Goal: Transaction & Acquisition: Register for event/course

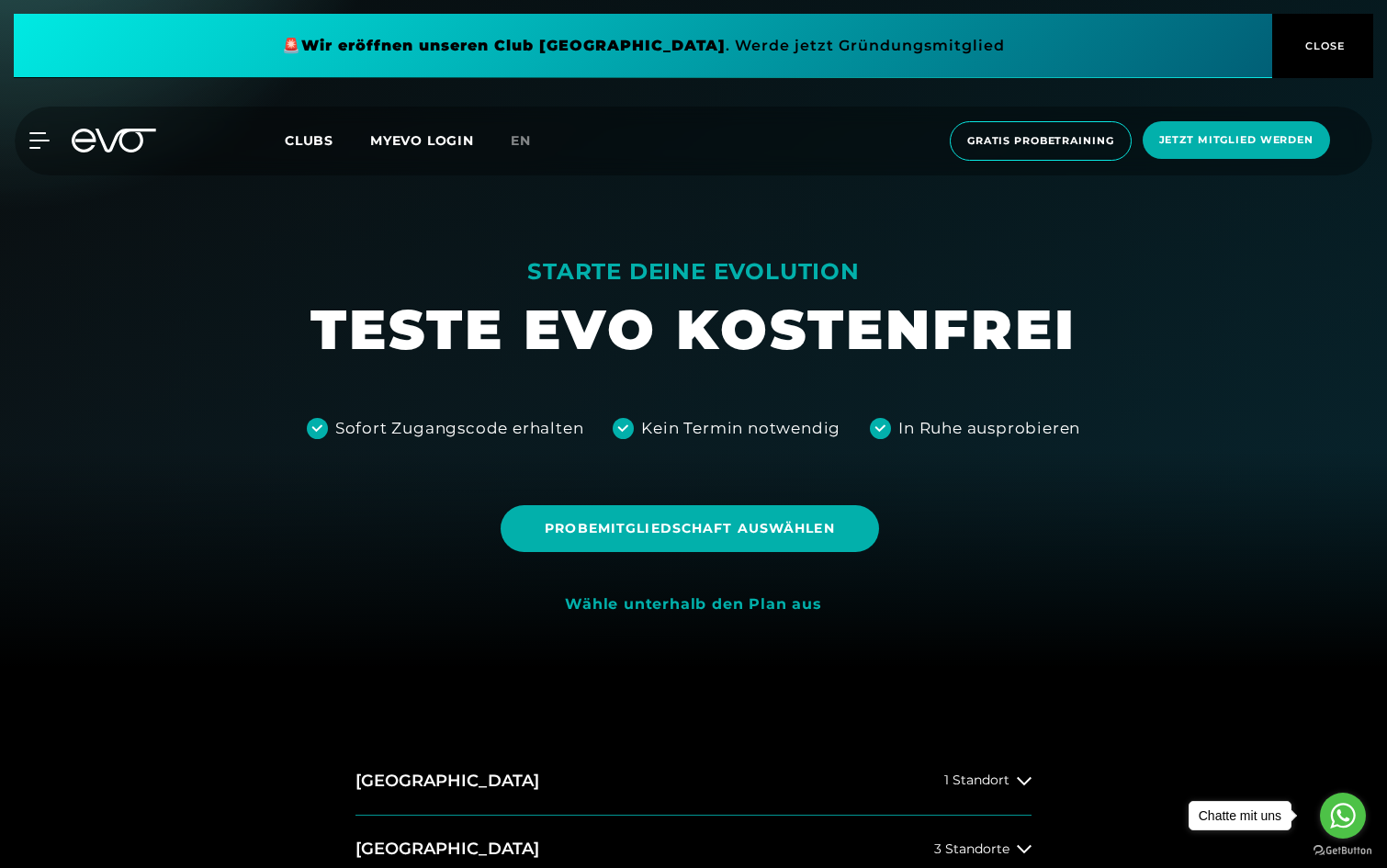
scroll to position [199, 0]
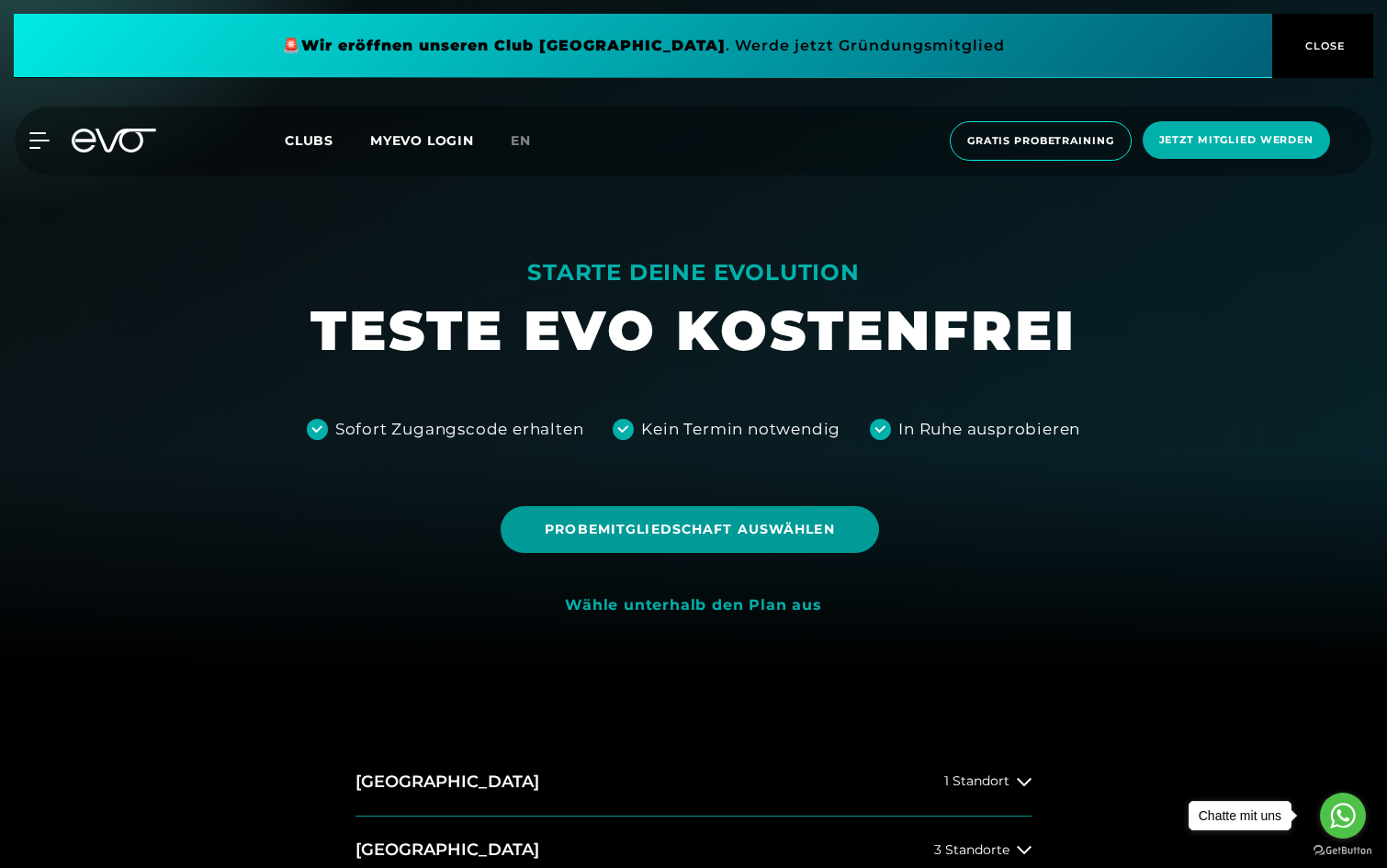
click at [653, 515] on span "Probemitgliedschaft auswählen" at bounding box center [689, 530] width 377 height 47
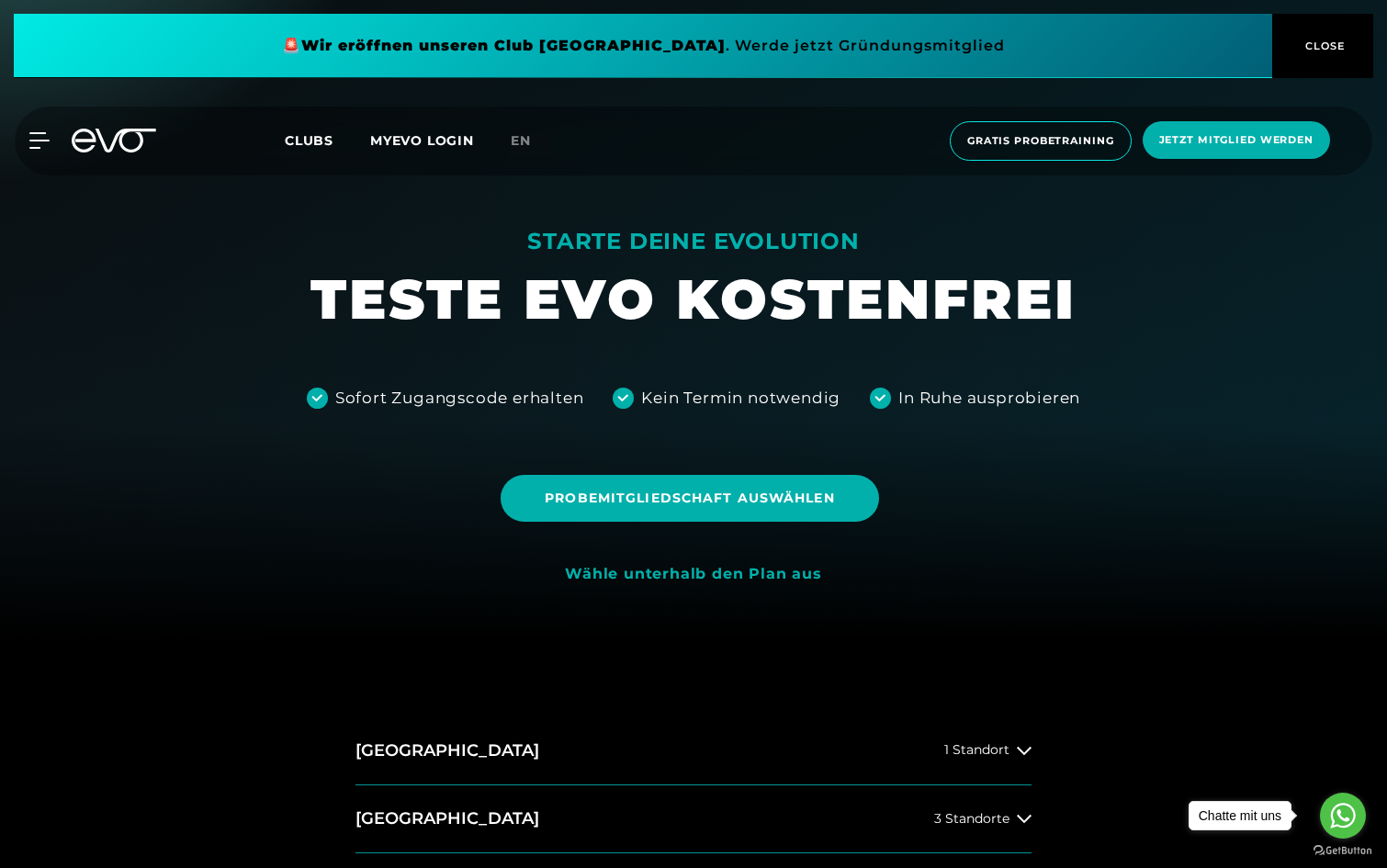
scroll to position [259, 0]
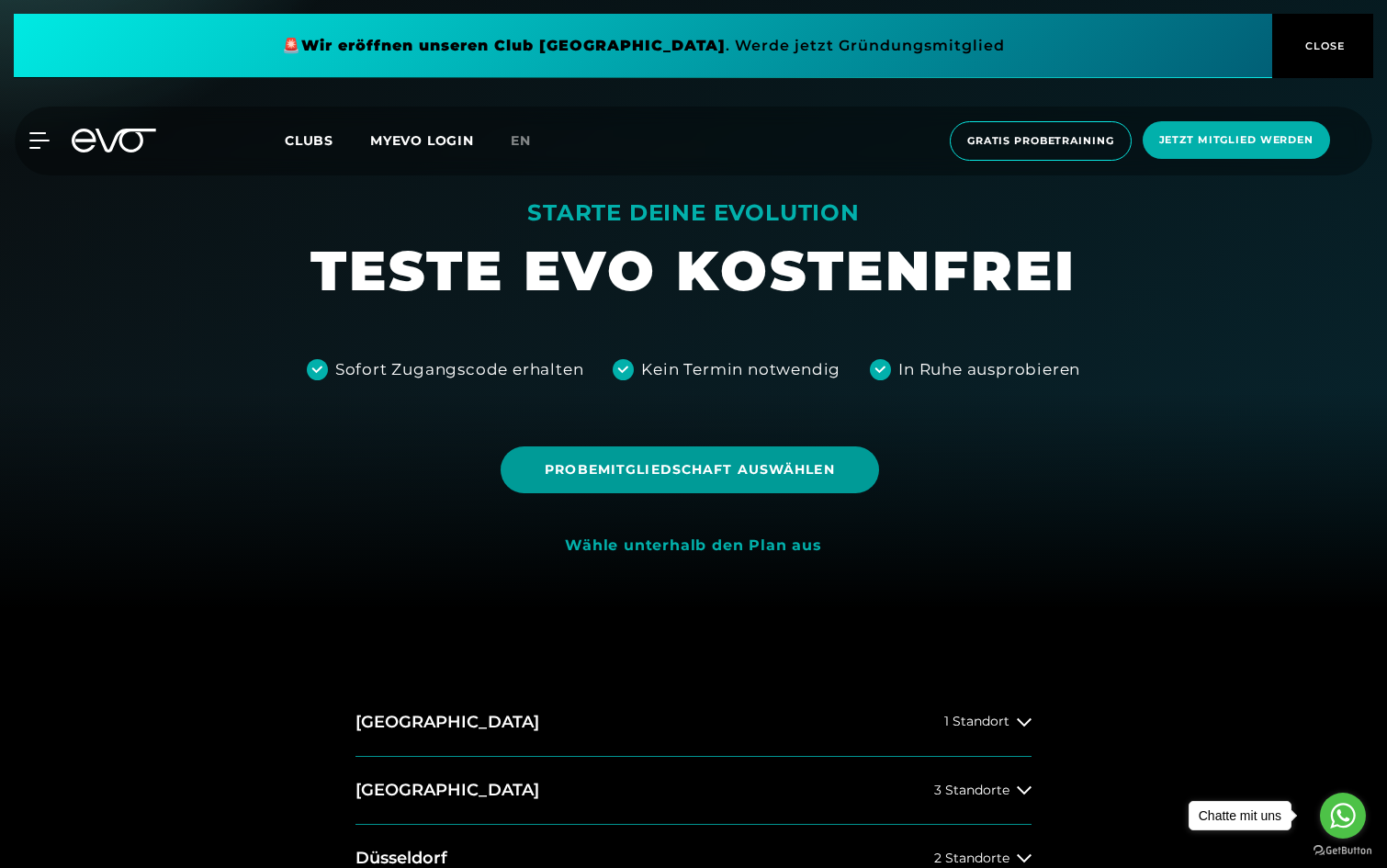
click at [697, 473] on span "Probemitgliedschaft auswählen" at bounding box center [689, 470] width 289 height 20
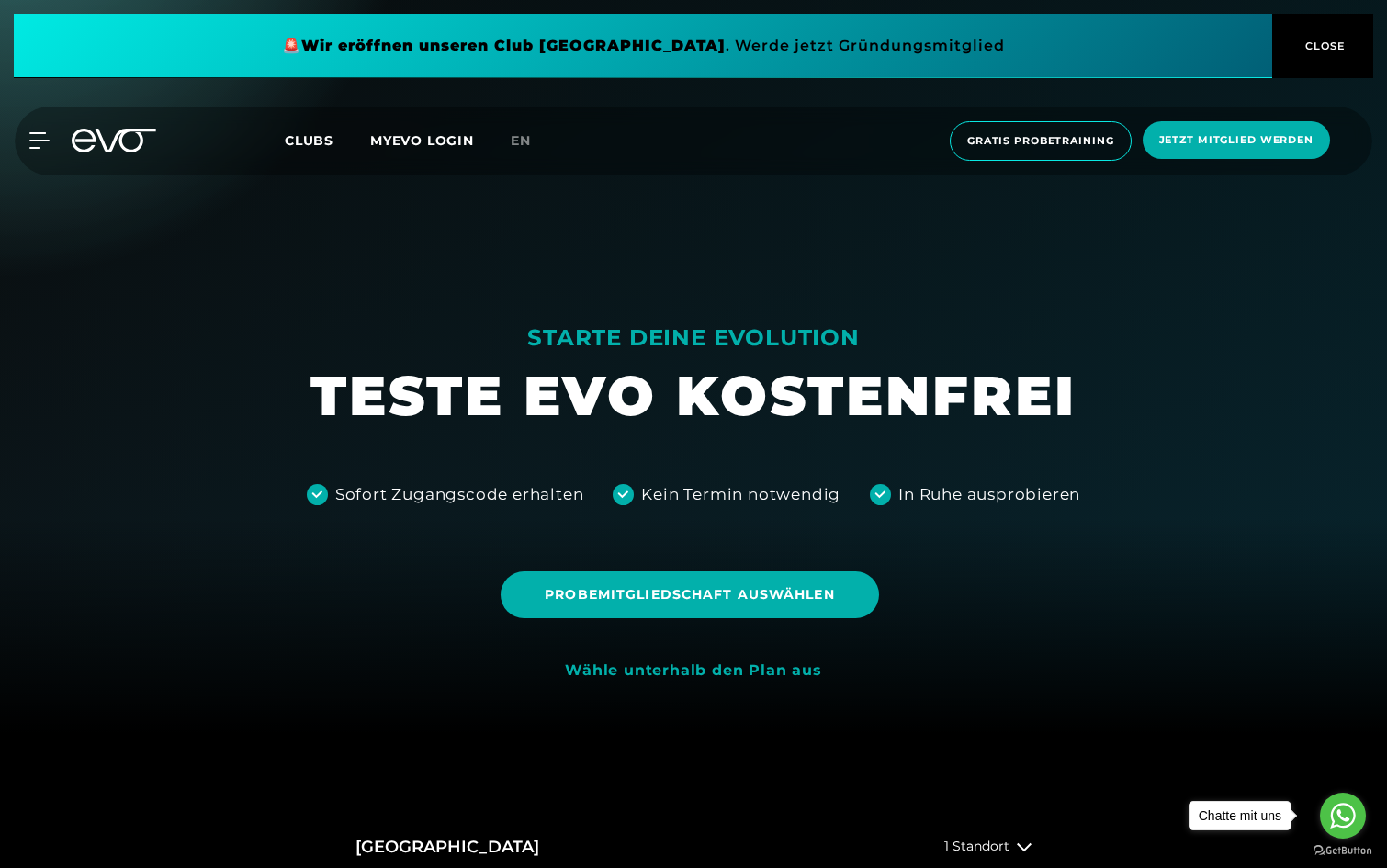
scroll to position [143, 0]
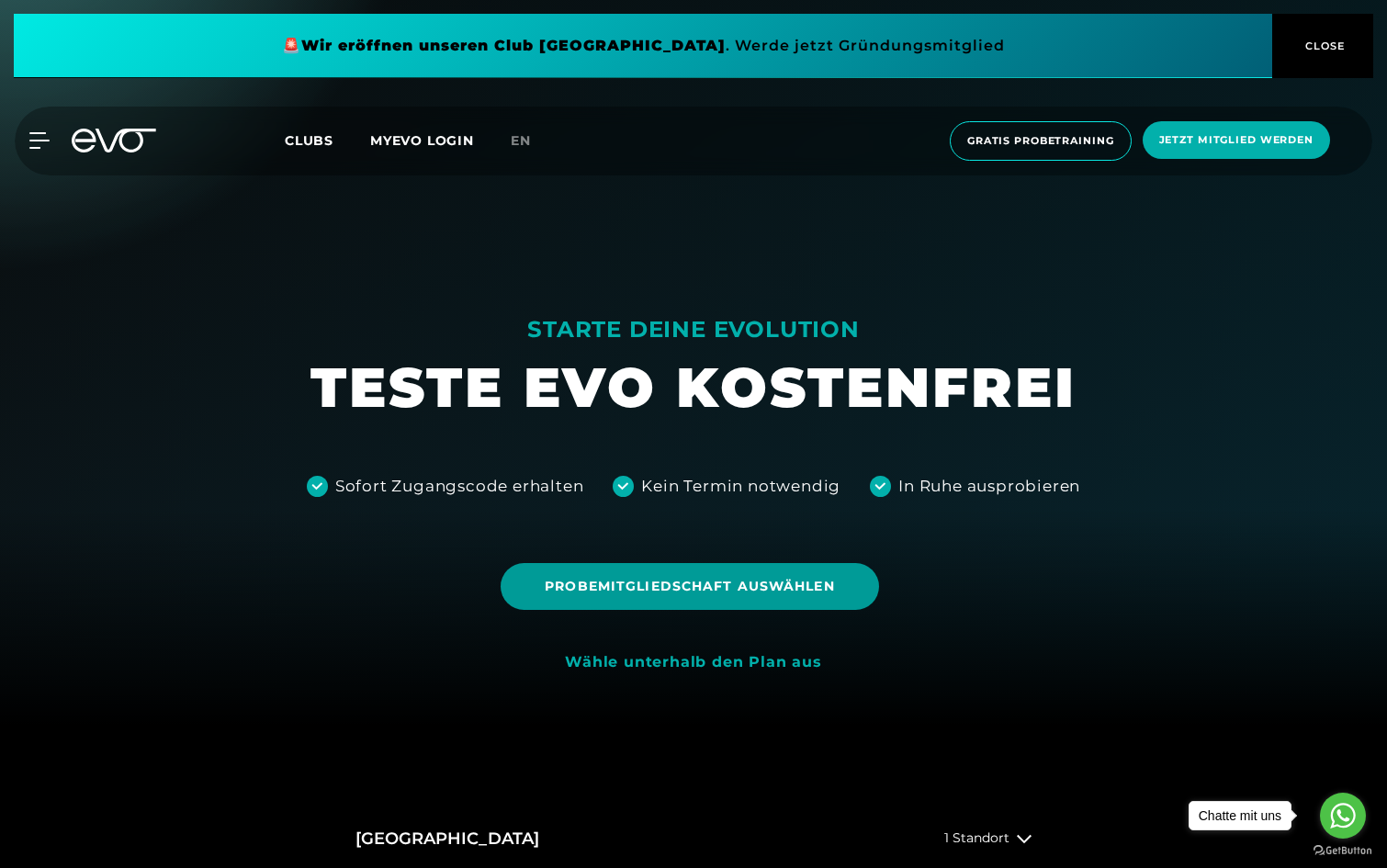
click at [682, 584] on span "Probemitgliedschaft auswählen" at bounding box center [689, 586] width 289 height 20
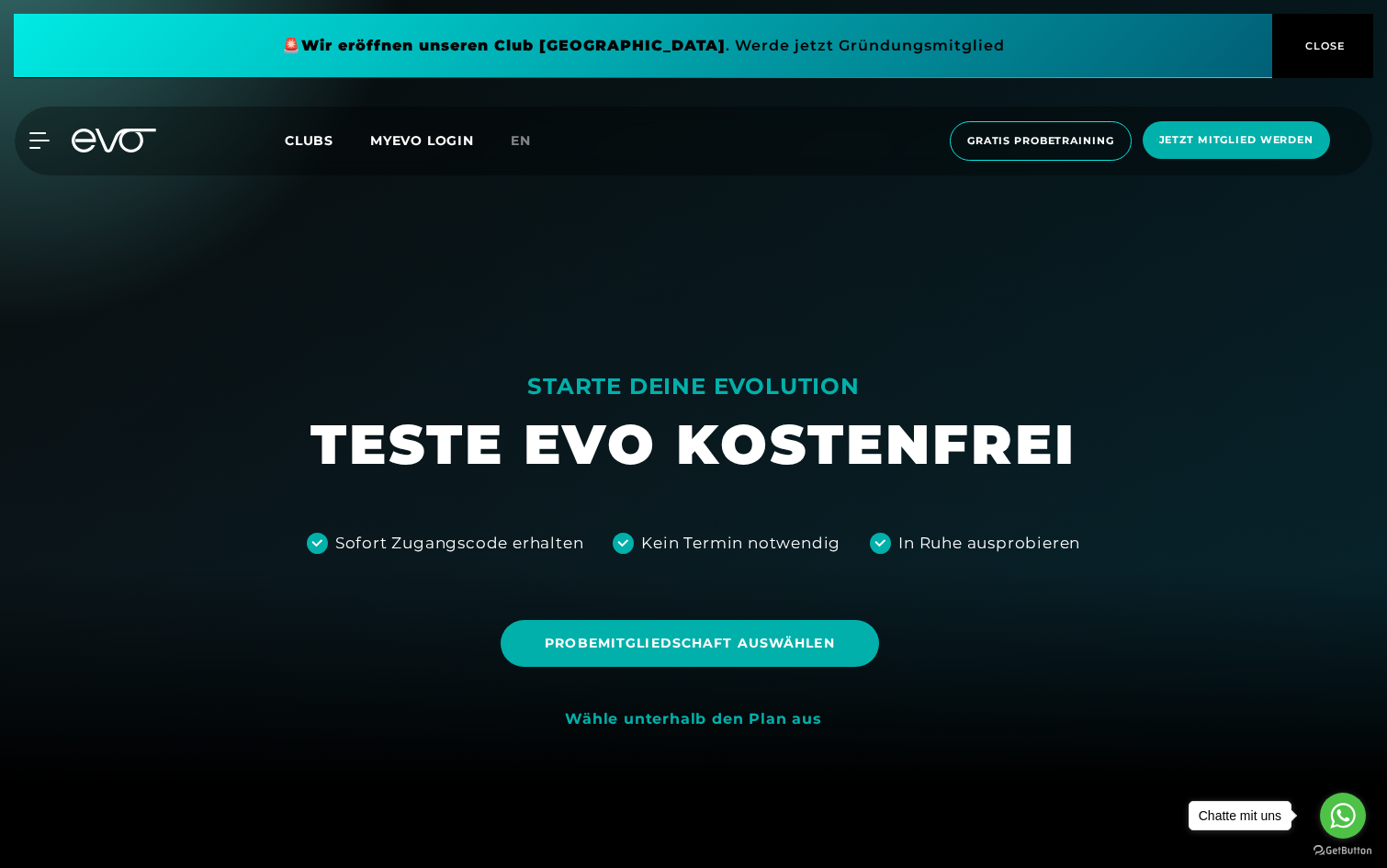
scroll to position [86, 0]
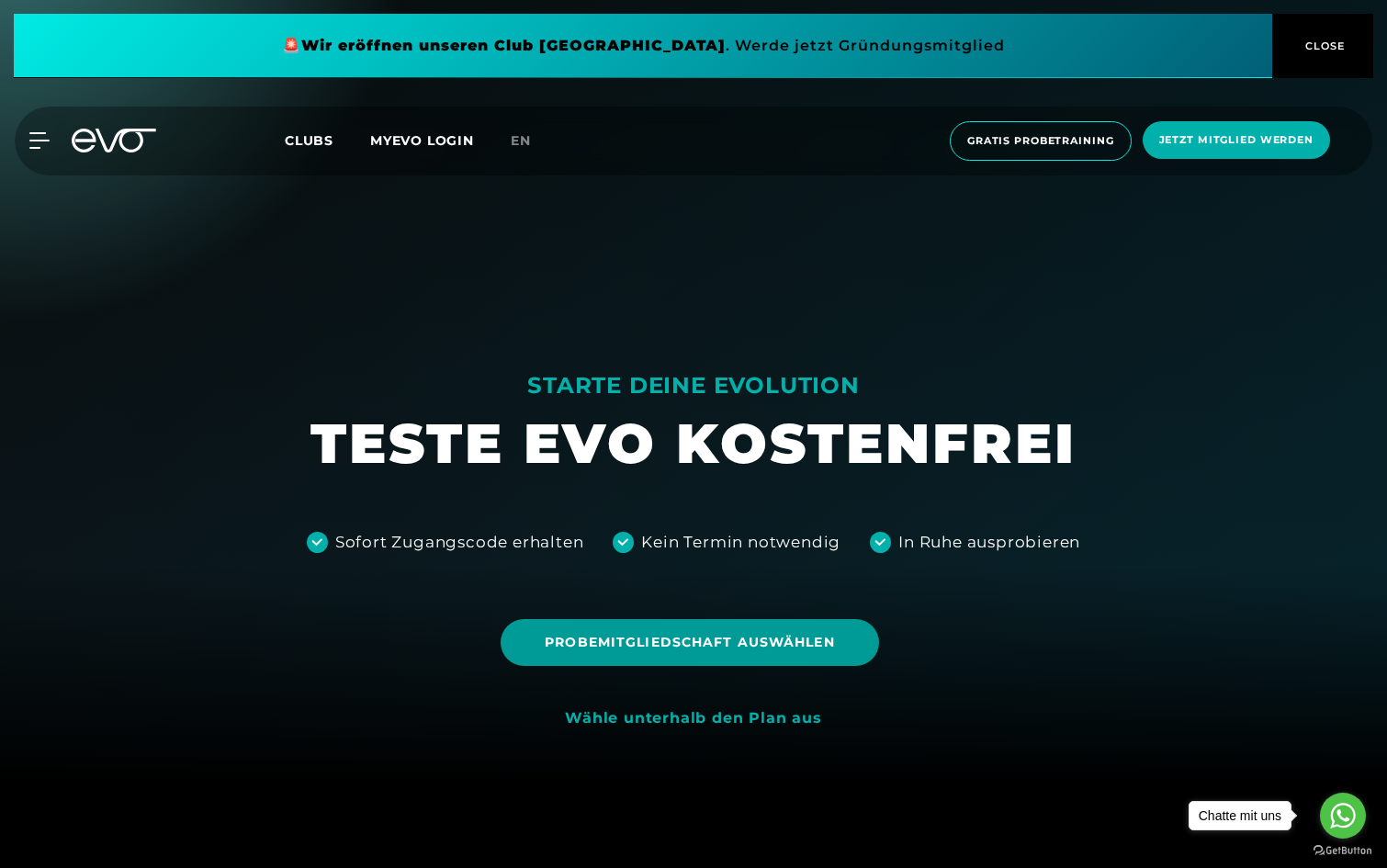
click at [656, 657] on span "Probemitgliedschaft auswählen" at bounding box center [689, 642] width 377 height 47
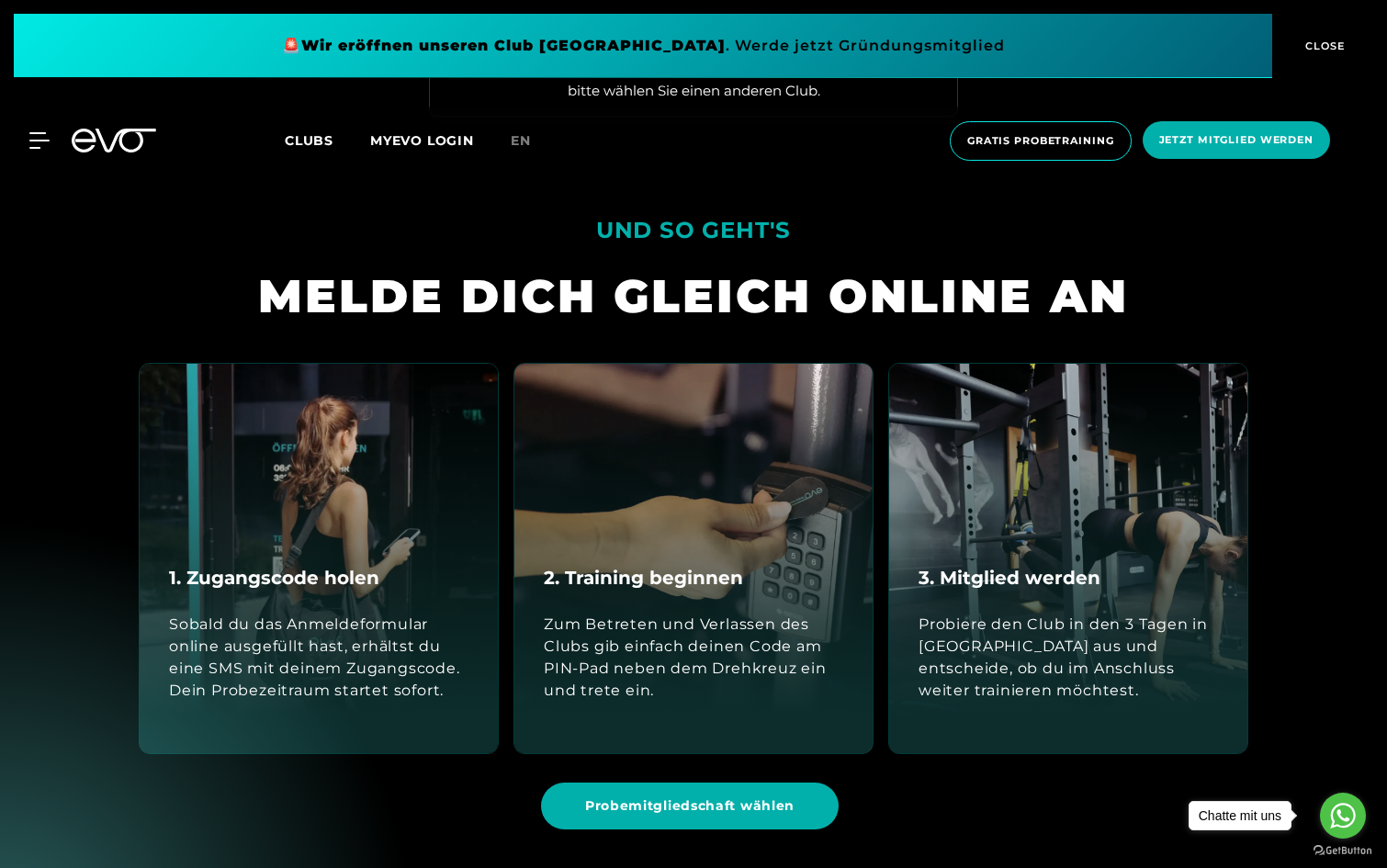
scroll to position [1139, 0]
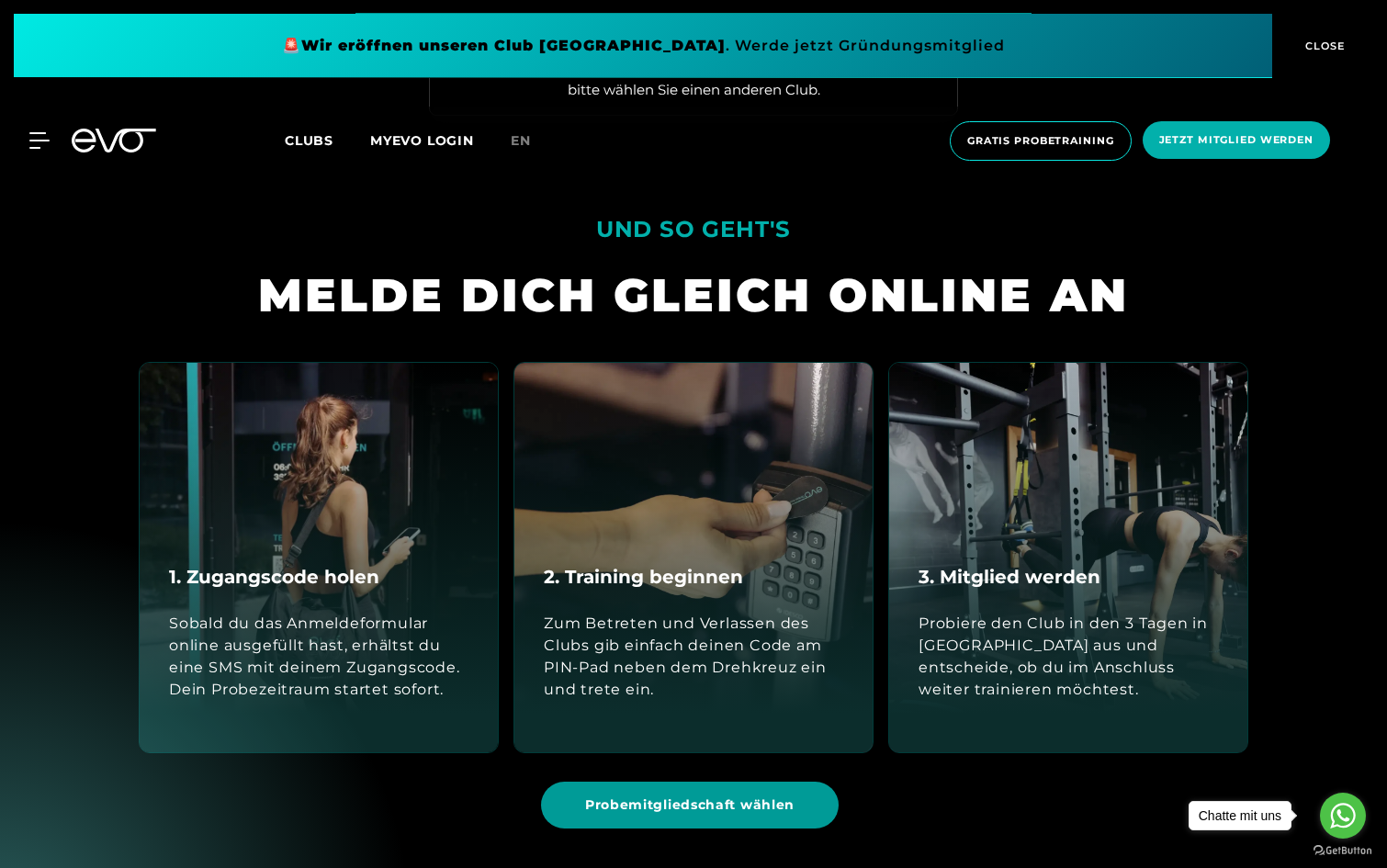
click at [703, 718] on span "Probemitgliedschaft wählen" at bounding box center [690, 805] width 209 height 20
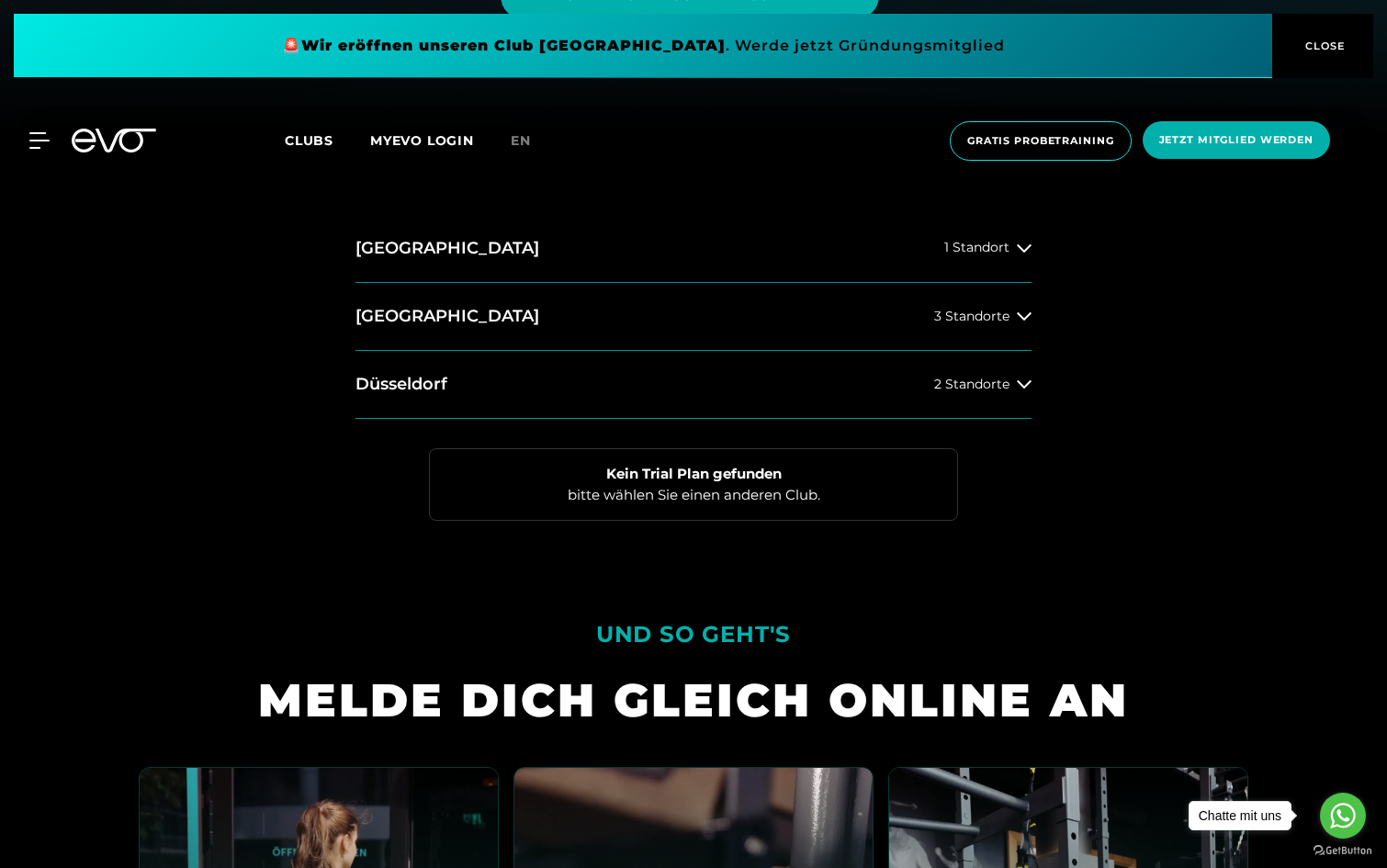
scroll to position [721, 0]
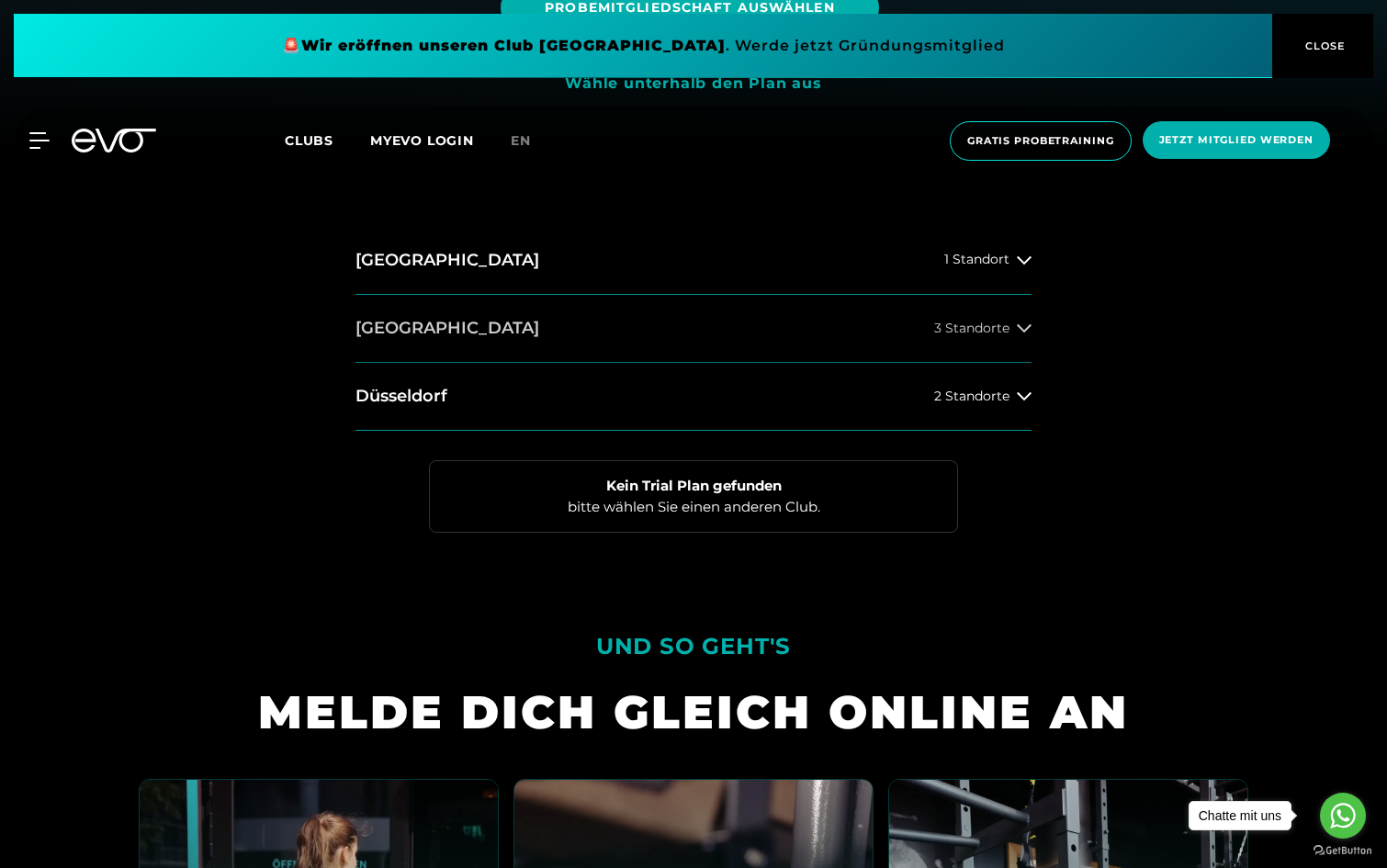
click at [489, 357] on button "[GEOGRAPHIC_DATA] 3 Standorte" at bounding box center [694, 329] width 676 height 68
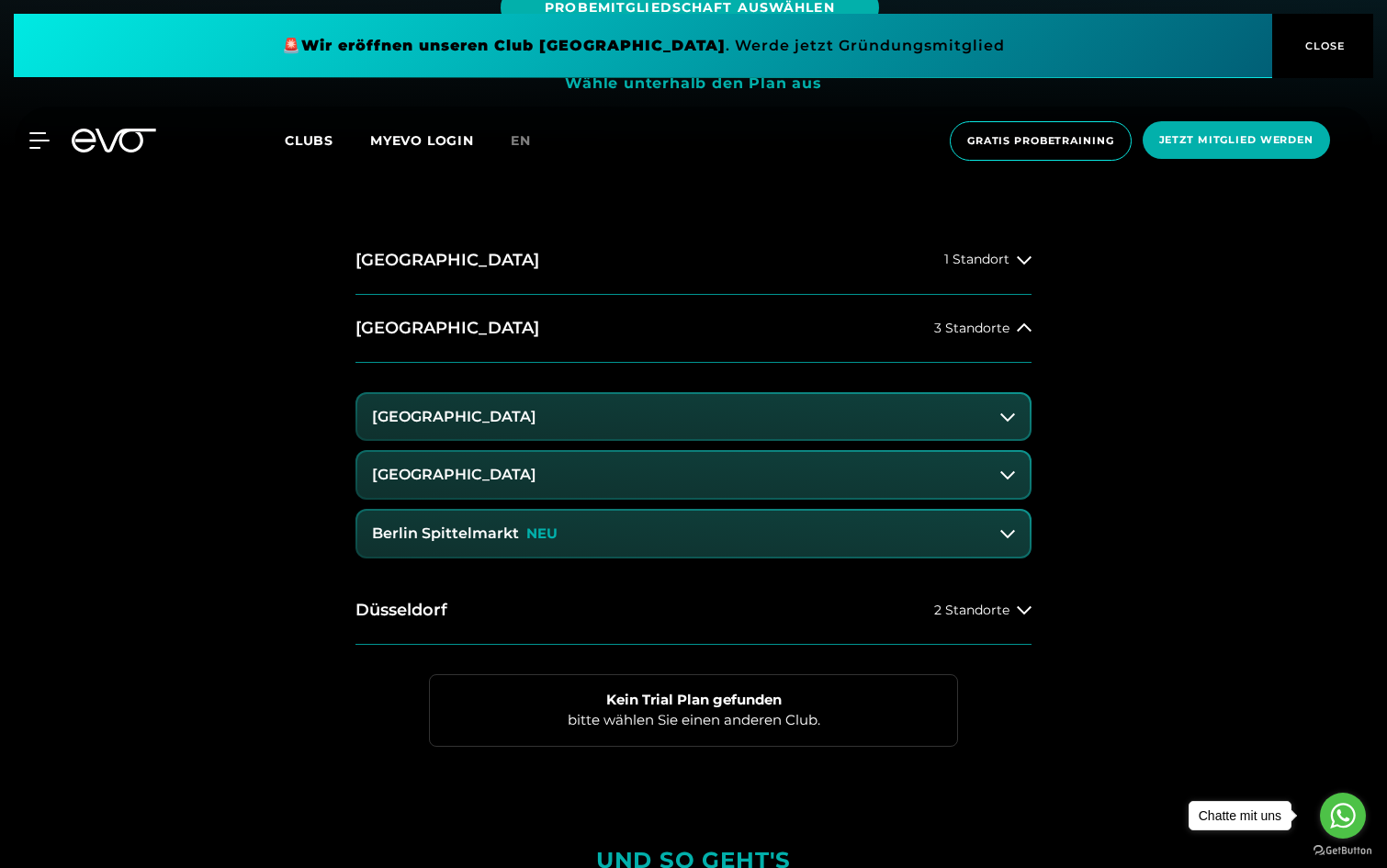
click at [512, 539] on h3 "Berlin Spittelmarkt" at bounding box center [446, 534] width 147 height 17
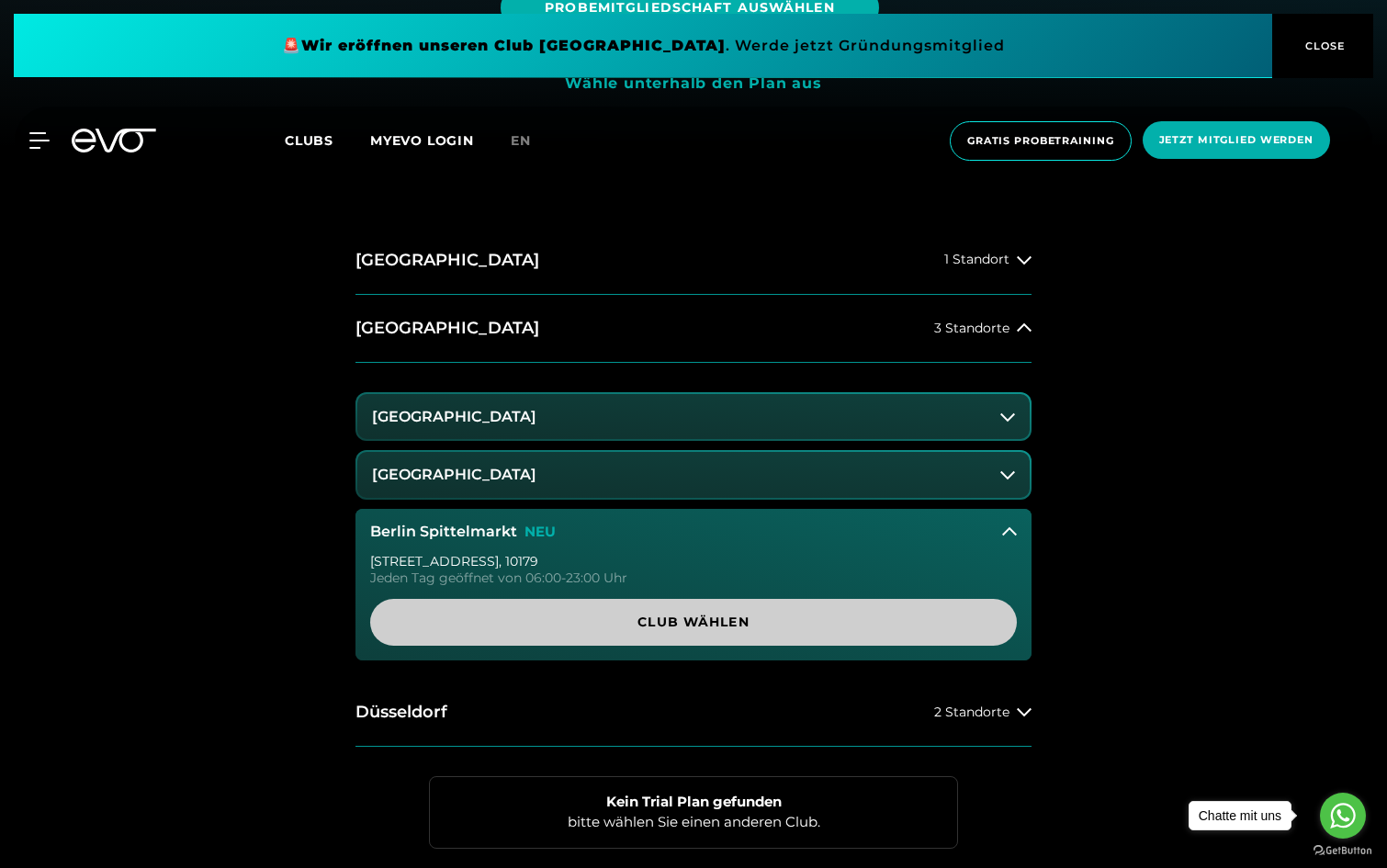
click at [550, 618] on span "Club wählen" at bounding box center [693, 623] width 558 height 20
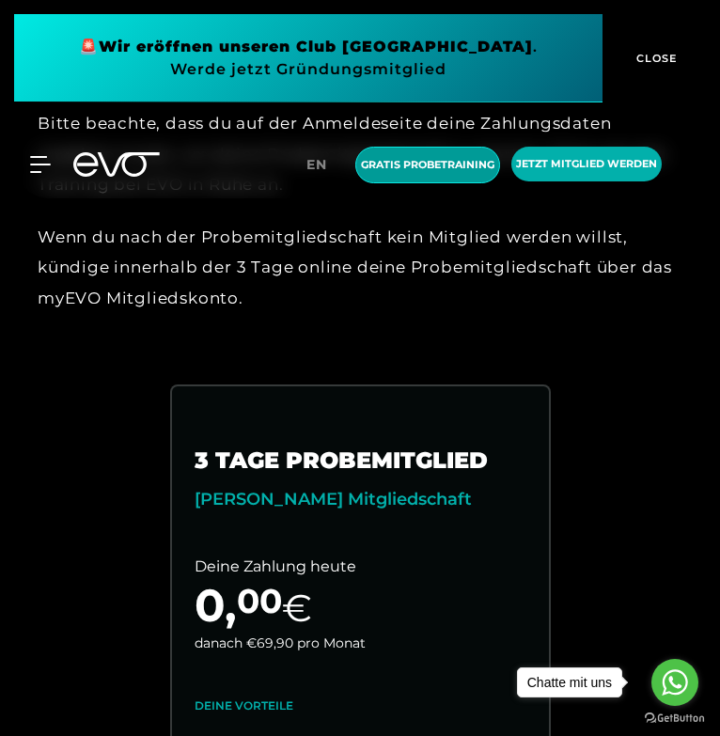
scroll to position [895, 0]
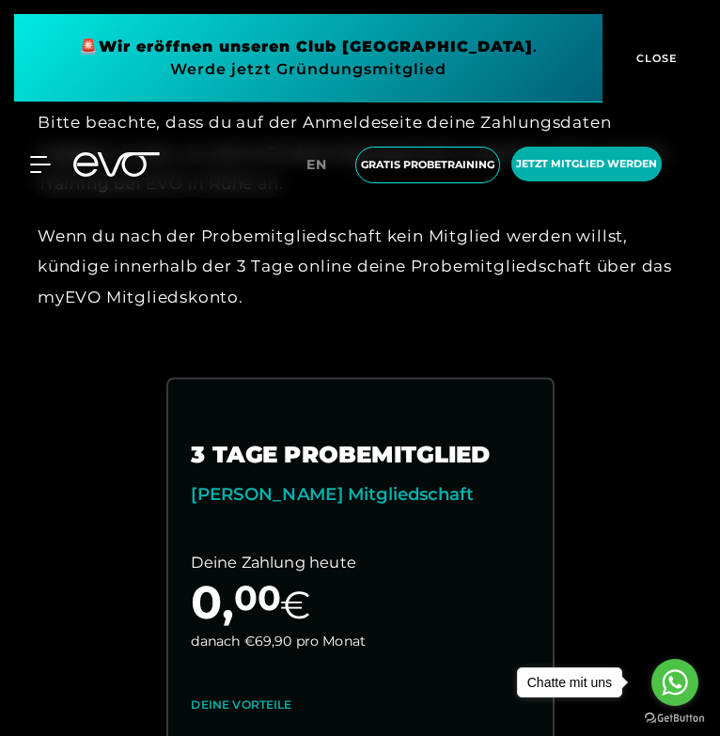
click at [490, 588] on link "choose plan" at bounding box center [359, 693] width 384 height 626
click at [488, 601] on link "choose plan" at bounding box center [359, 693] width 384 height 626
click at [508, 577] on link "choose plan" at bounding box center [359, 693] width 384 height 626
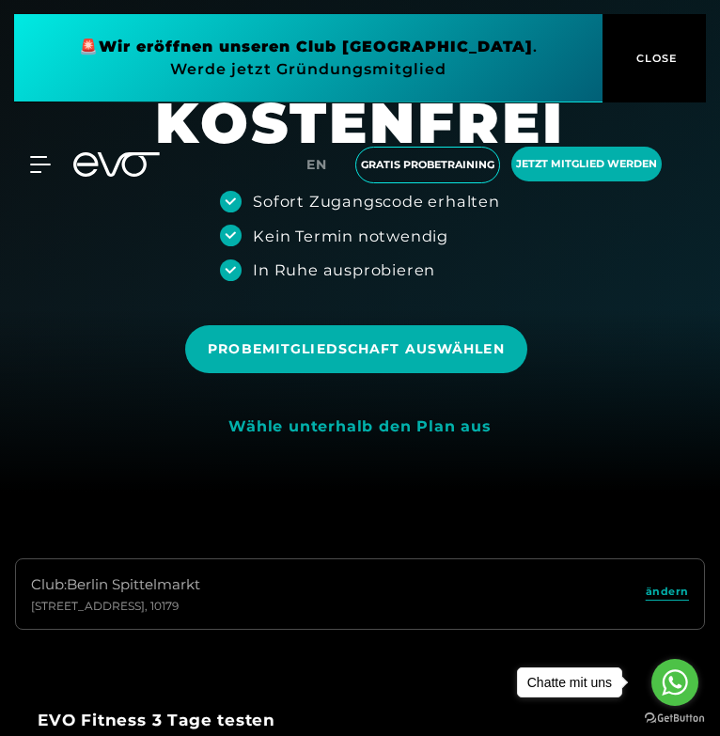
scroll to position [0, 0]
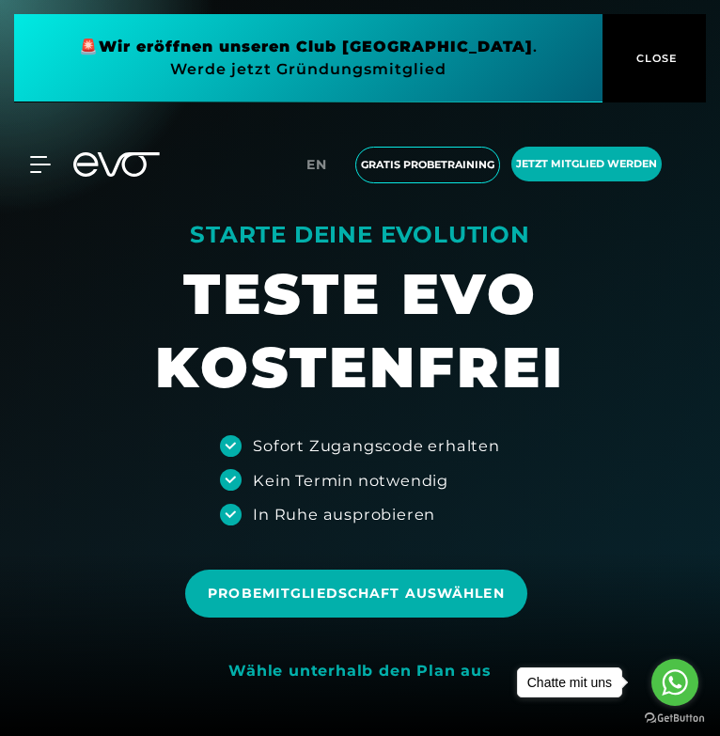
click at [102, 154] on icon at bounding box center [116, 164] width 86 height 24
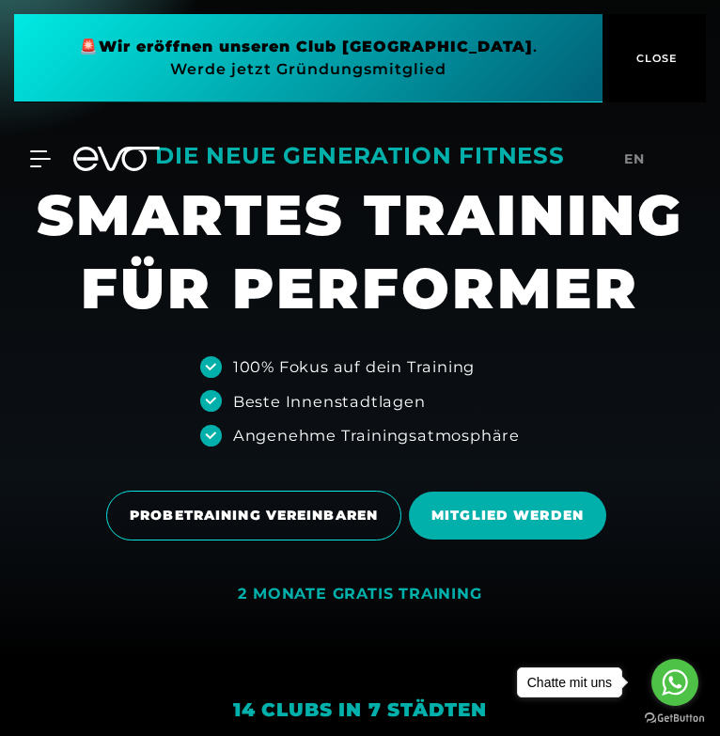
scroll to position [86, 0]
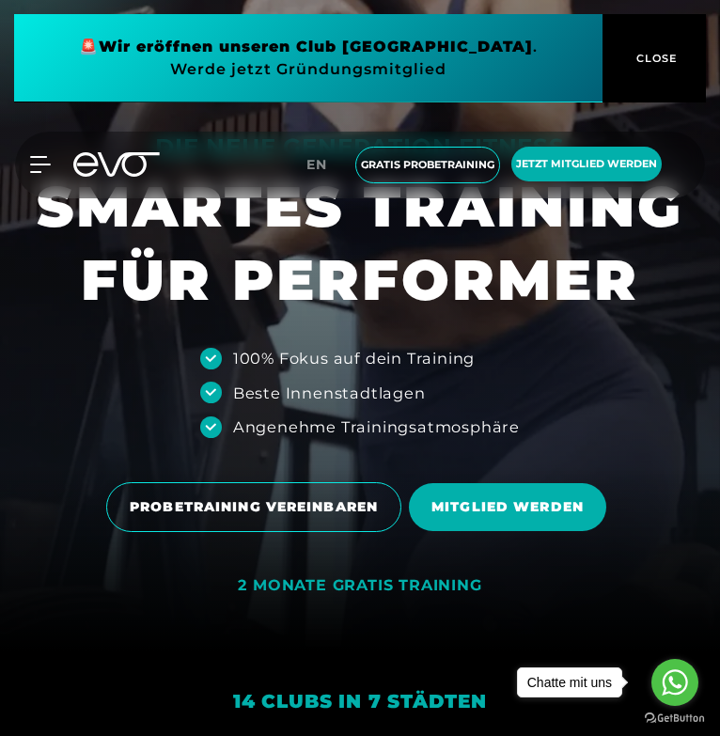
click at [687, 65] on span "CLOSE" at bounding box center [653, 58] width 103 height 17
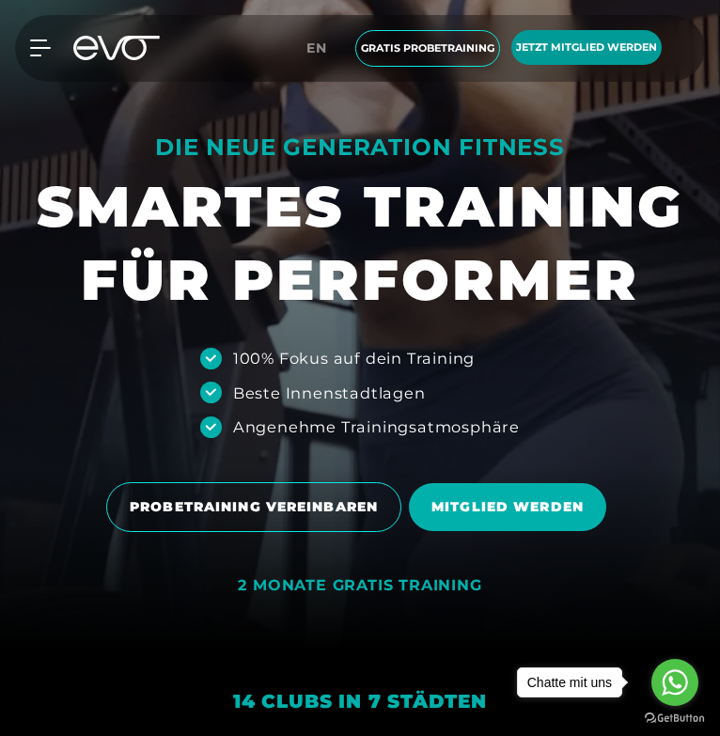
click at [595, 56] on span "Jetzt Mitglied werden" at bounding box center [586, 47] width 150 height 35
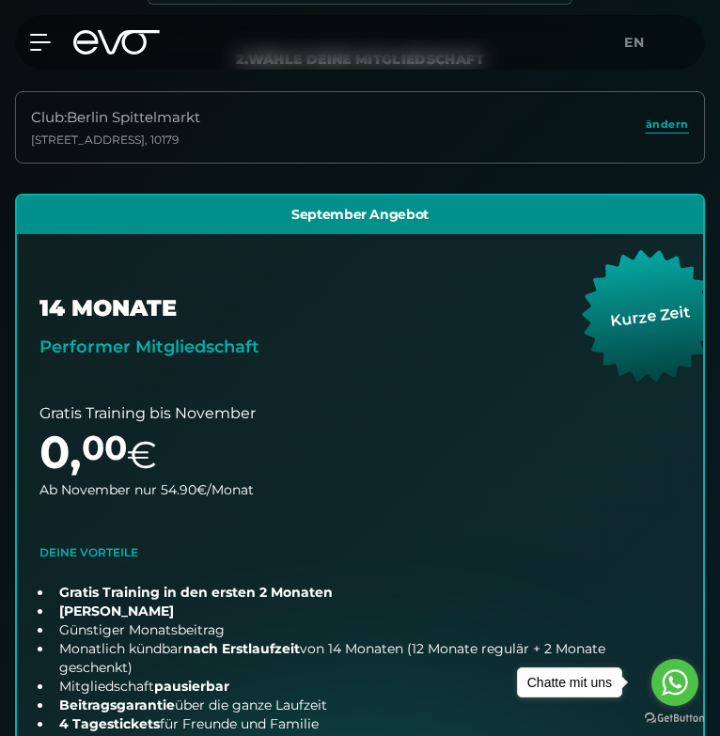
scroll to position [397, 0]
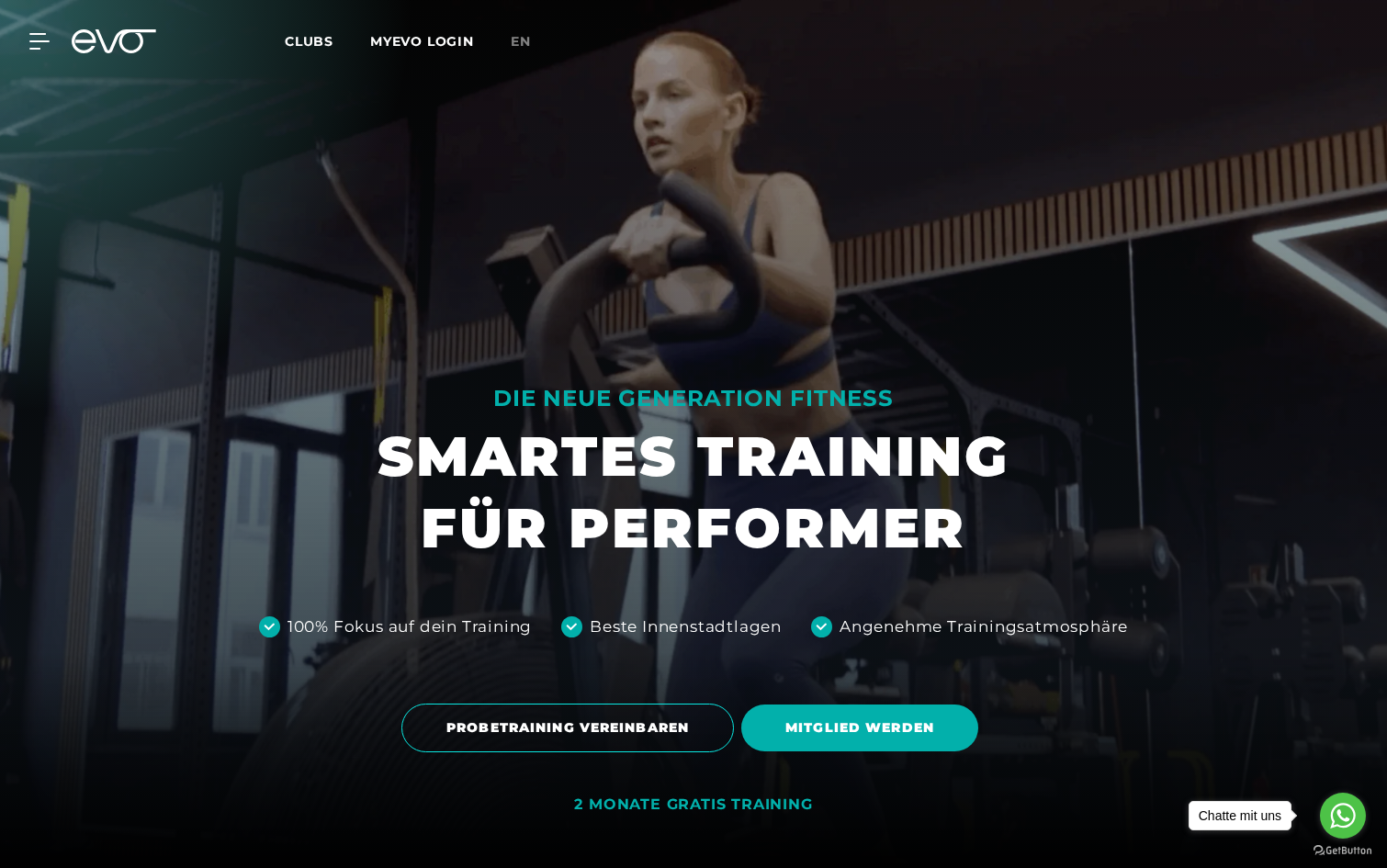
click at [439, 41] on link "MYEVO LOGIN" at bounding box center [422, 41] width 104 height 17
click at [311, 41] on span "Clubs" at bounding box center [309, 41] width 49 height 17
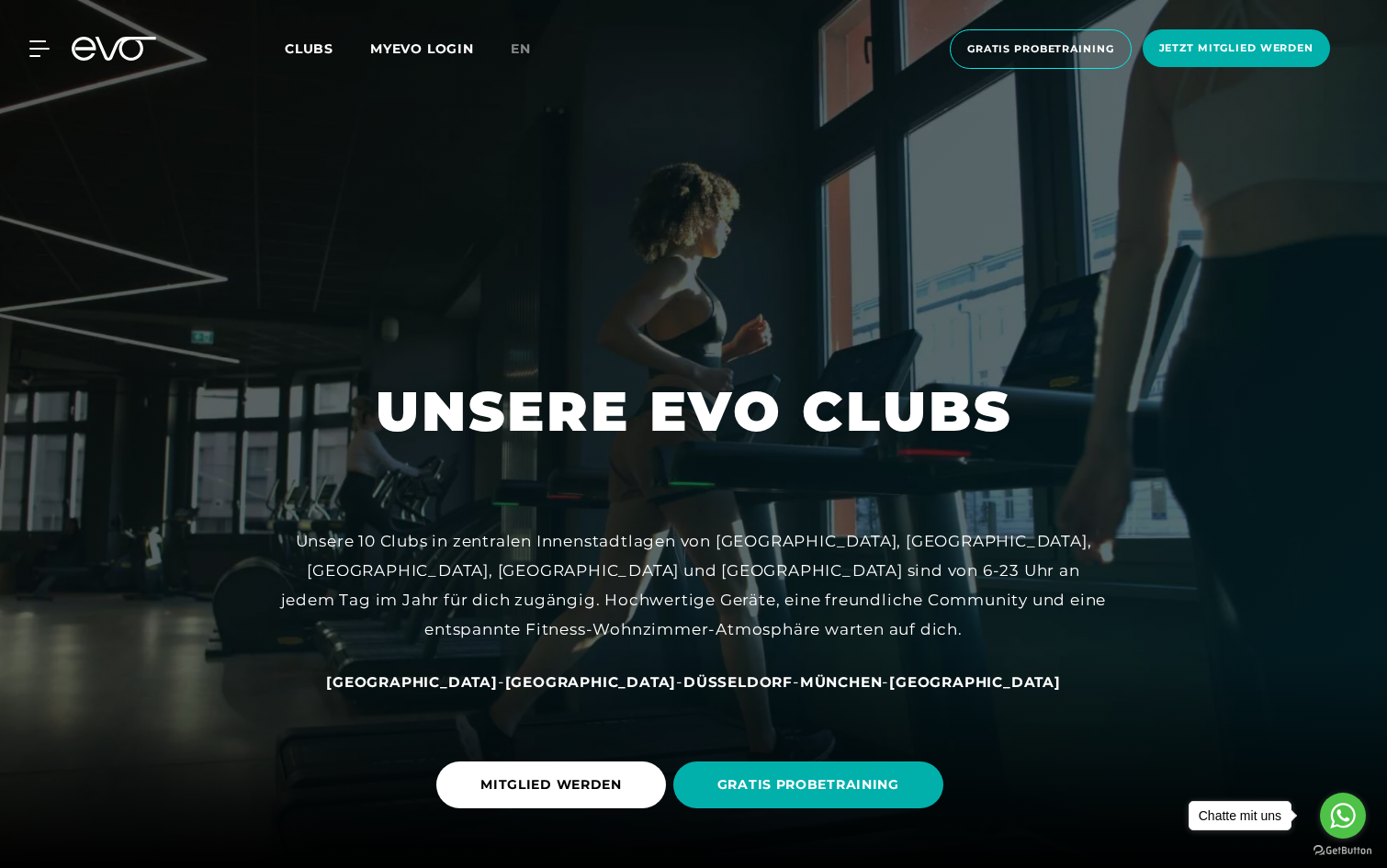
click at [393, 48] on link "MYEVO LOGIN" at bounding box center [422, 48] width 104 height 17
